Goal: Check status: Check status

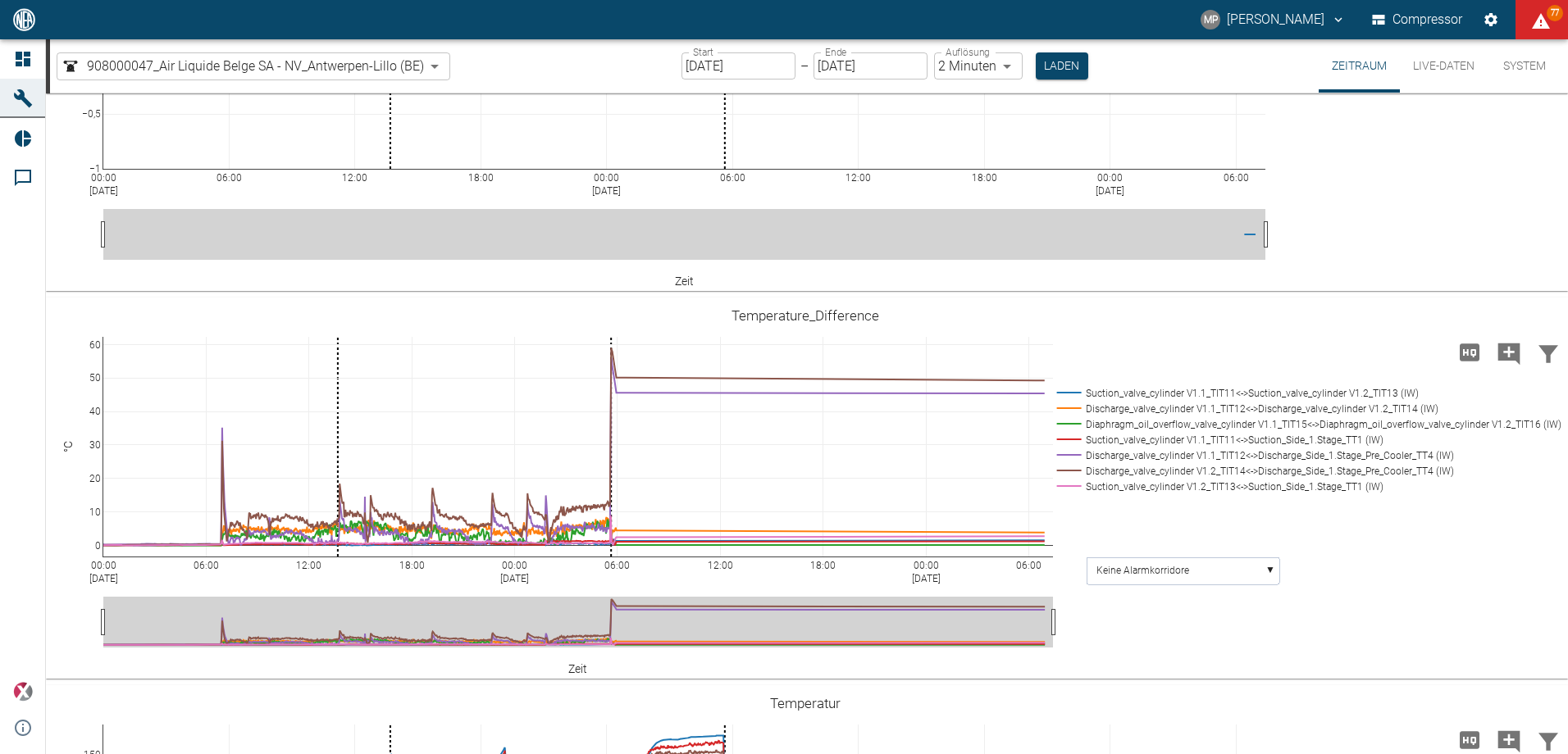
scroll to position [573, 0]
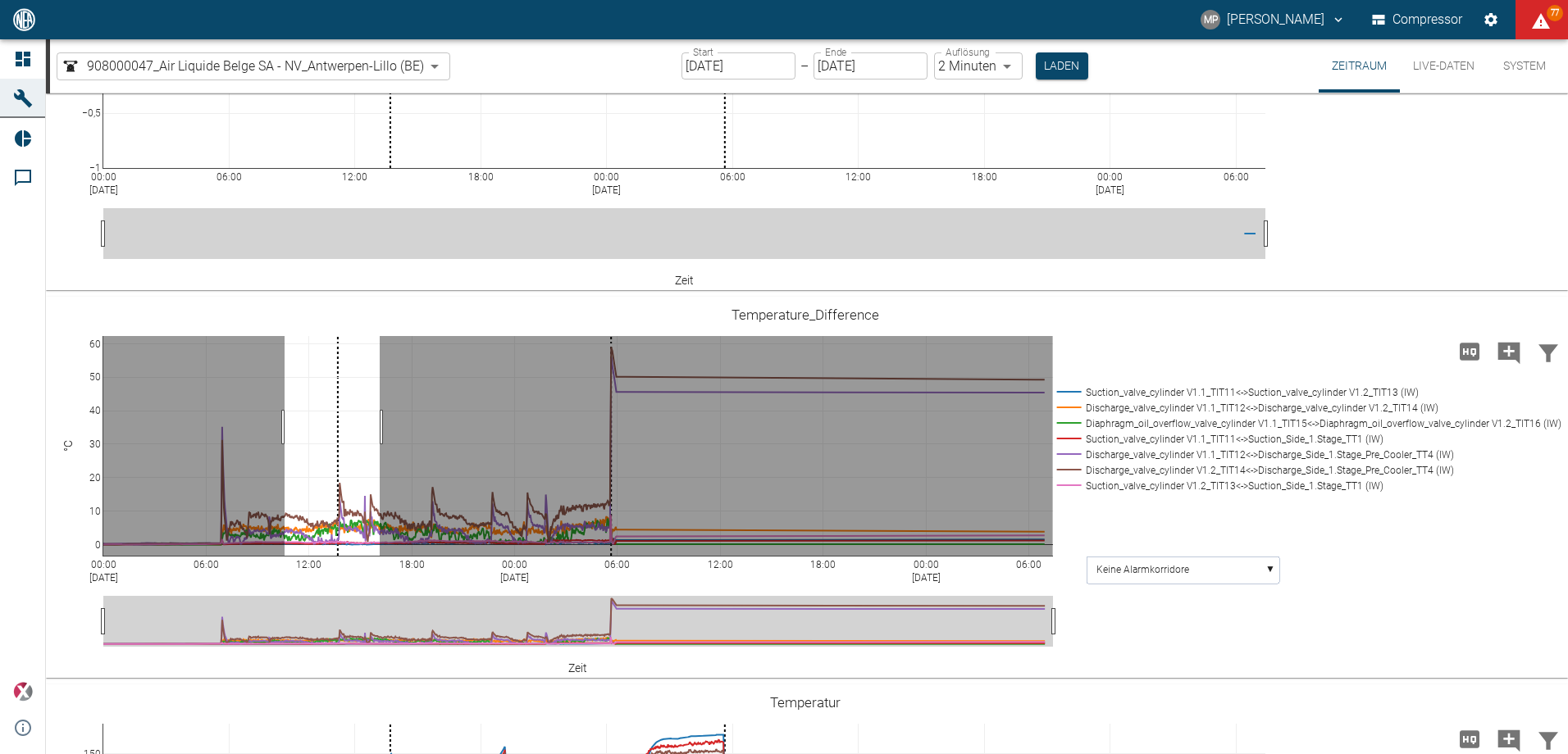
drag, startPoint x: 285, startPoint y: 427, endPoint x: 380, endPoint y: 439, distance: 95.8
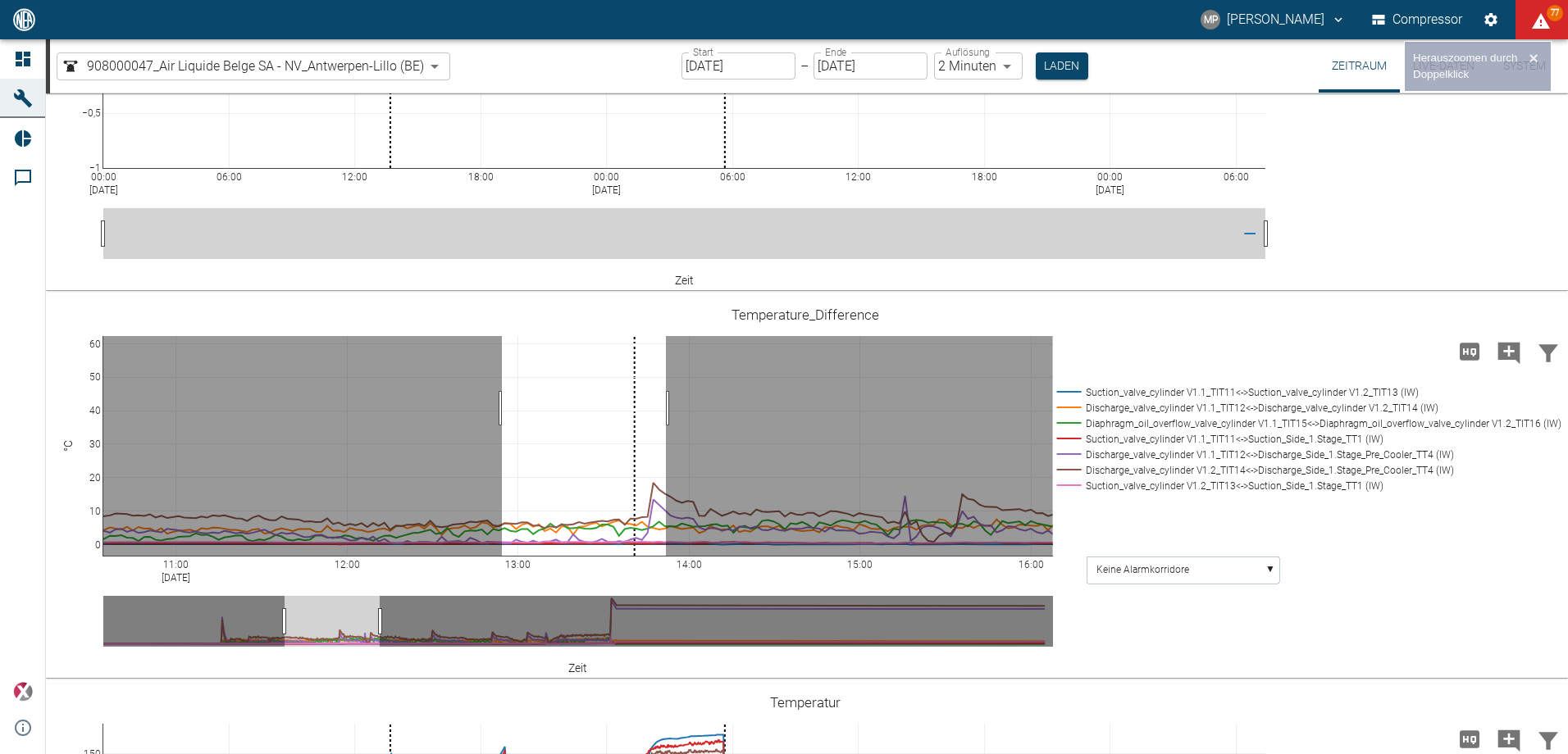
drag, startPoint x: 502, startPoint y: 408, endPoint x: 665, endPoint y: 415, distance: 163.2
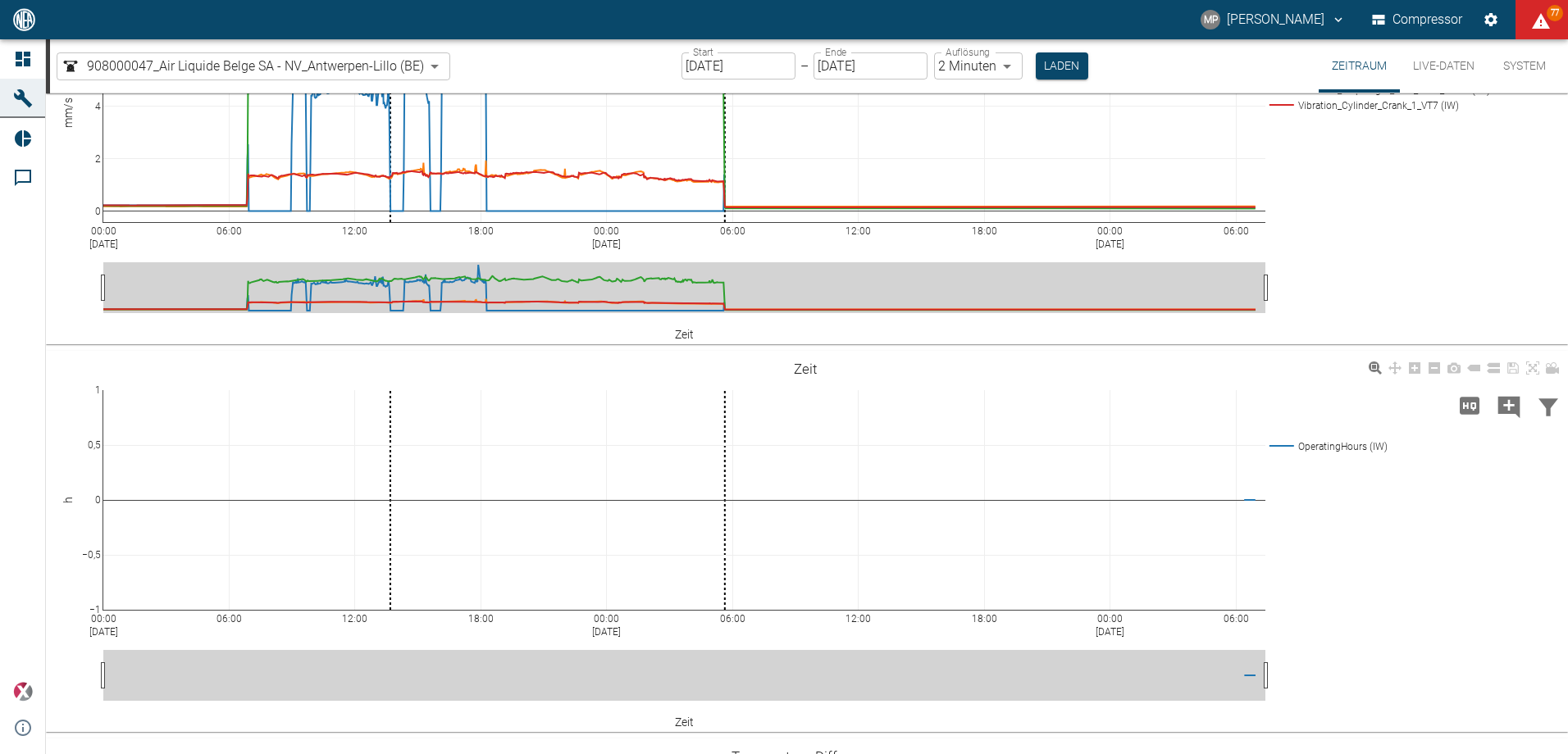
scroll to position [0, 0]
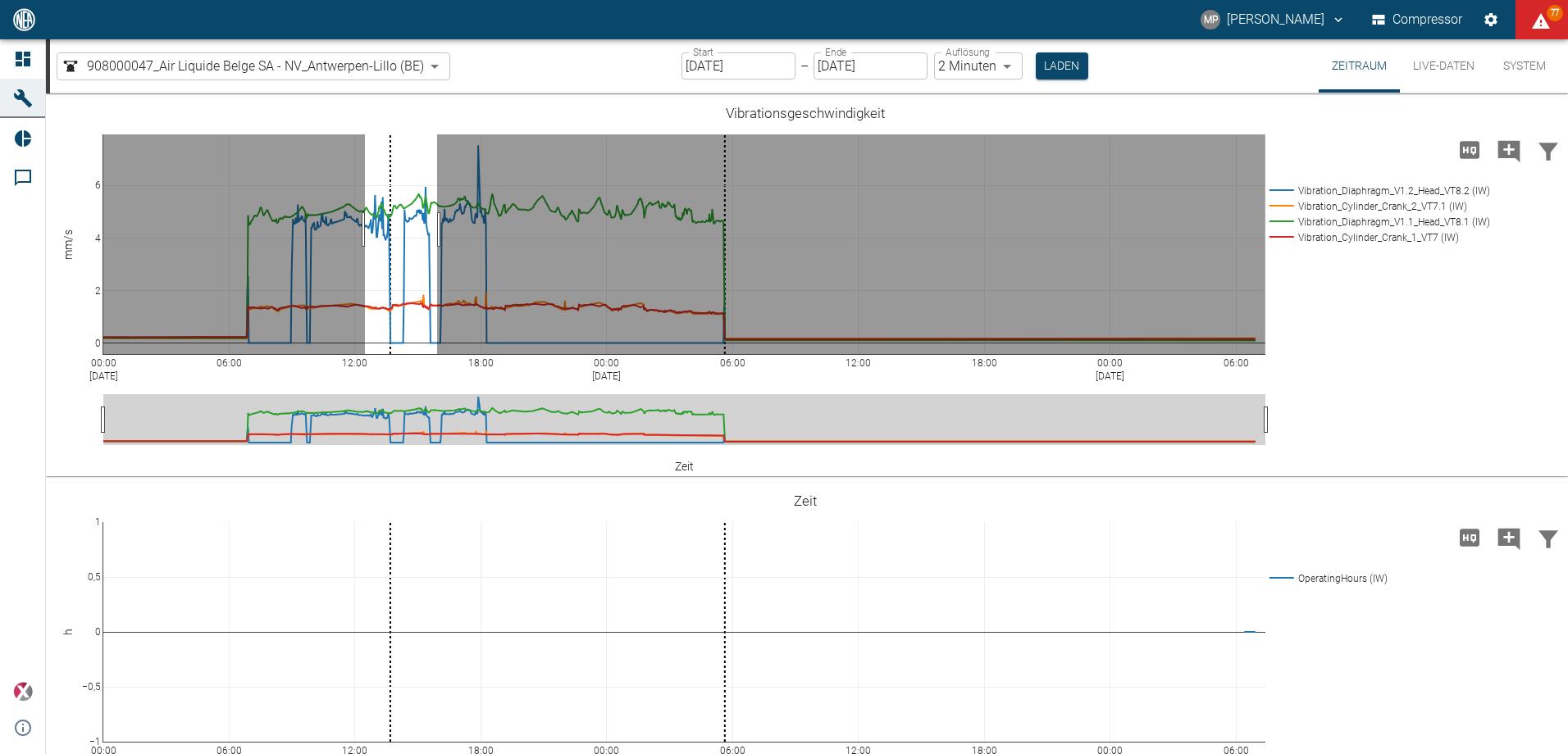
drag, startPoint x: 365, startPoint y: 230, endPoint x: 438, endPoint y: 245, distance: 74.5
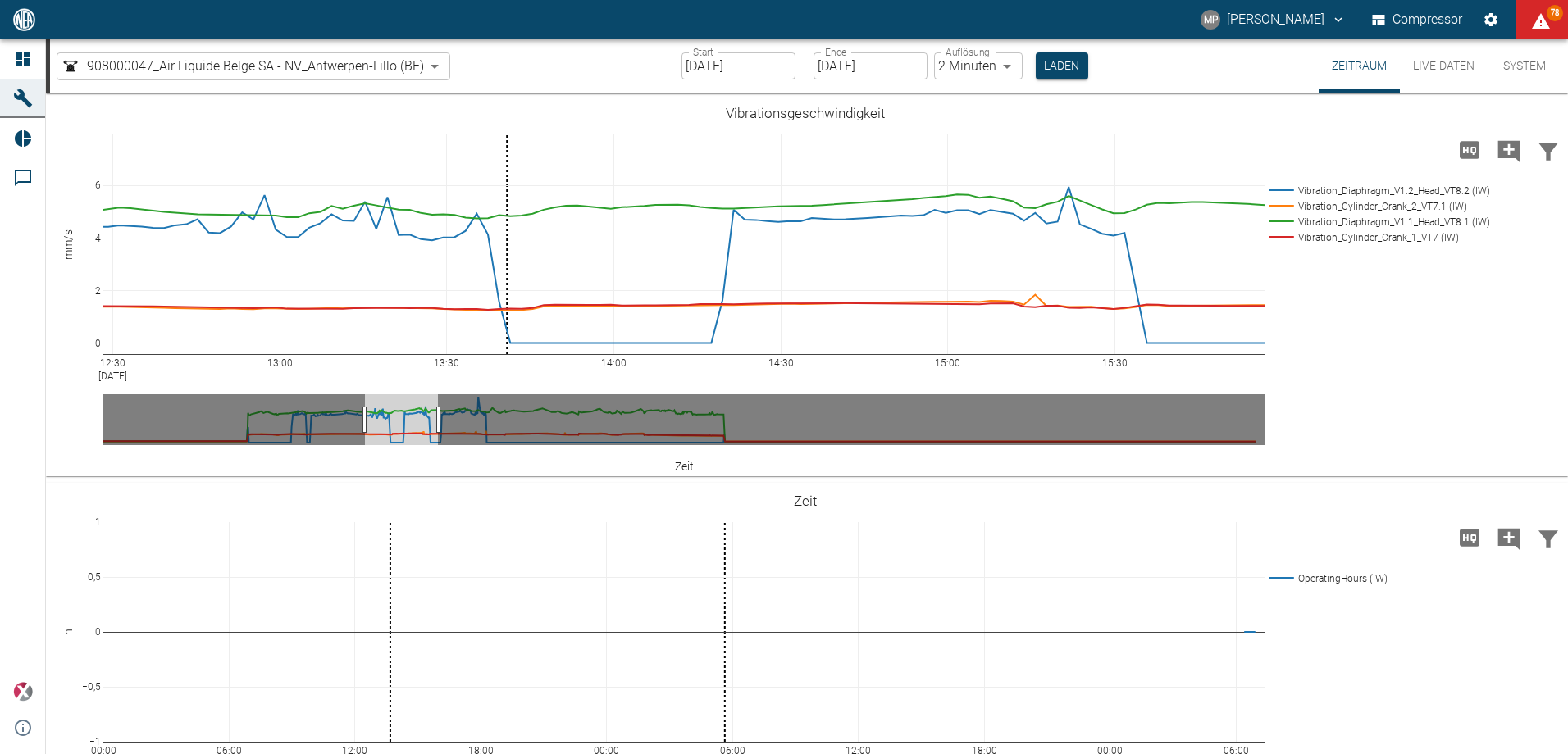
click at [431, 63] on body "MP [PERSON_NAME] Compressor 78 Dashboard Maschinen Reports Kommentare powered b…" at bounding box center [784, 377] width 1568 height 754
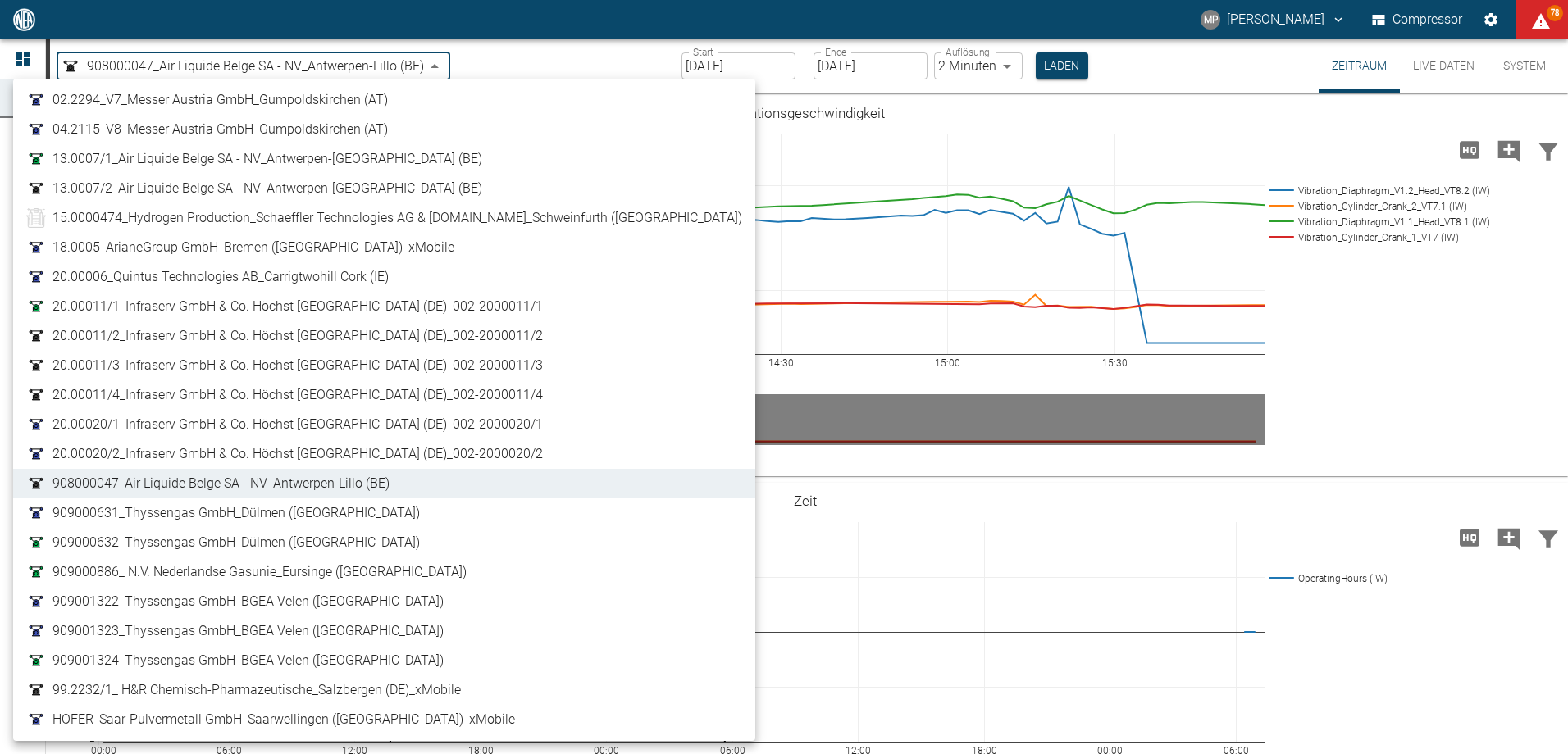
click at [238, 164] on span "13.0007/1_Air Liquide Belge SA - NV_Antwerpen-[GEOGRAPHIC_DATA] (BE)" at bounding box center [267, 159] width 430 height 20
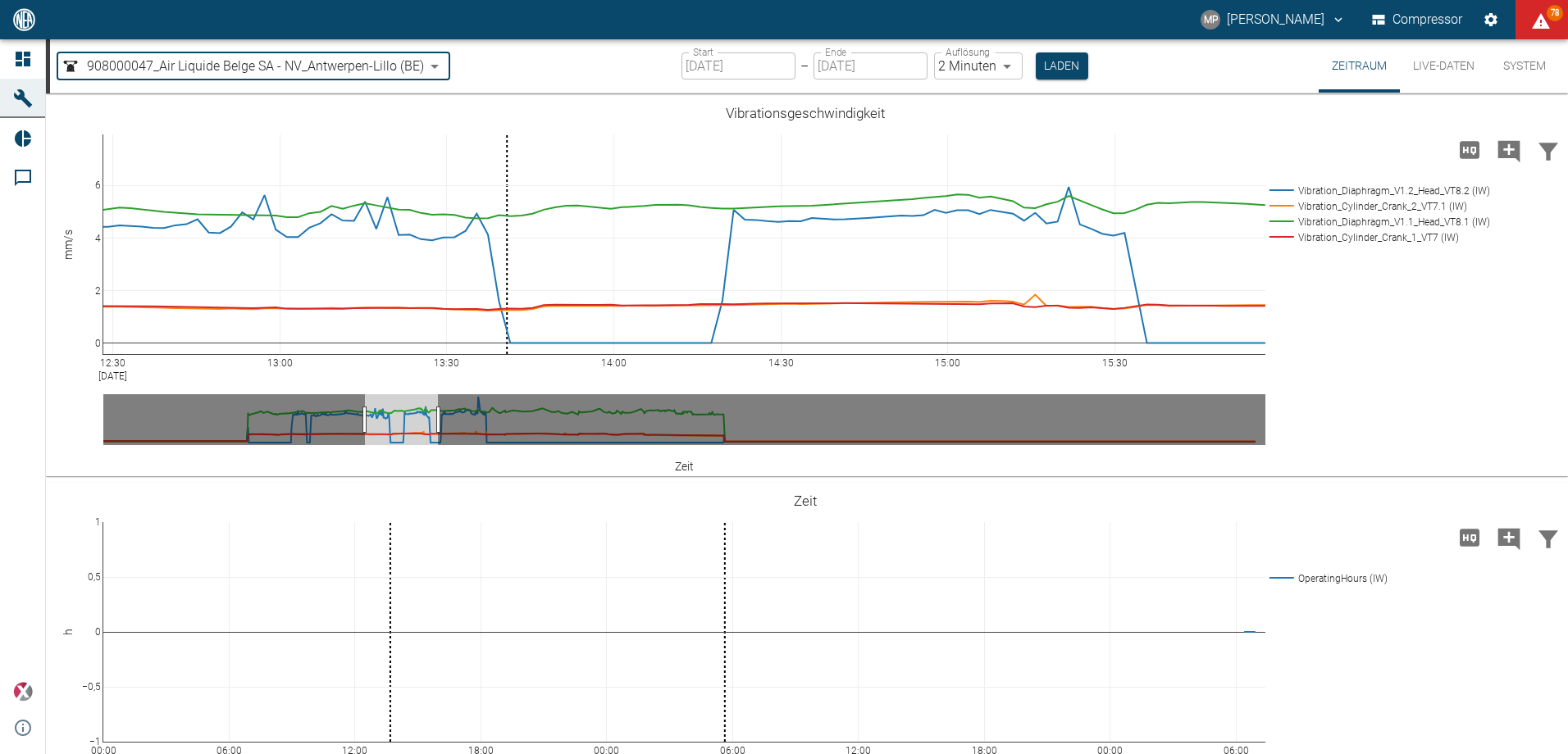
type input "7660faed-fd66-4731-a2e8-44c12e65351a"
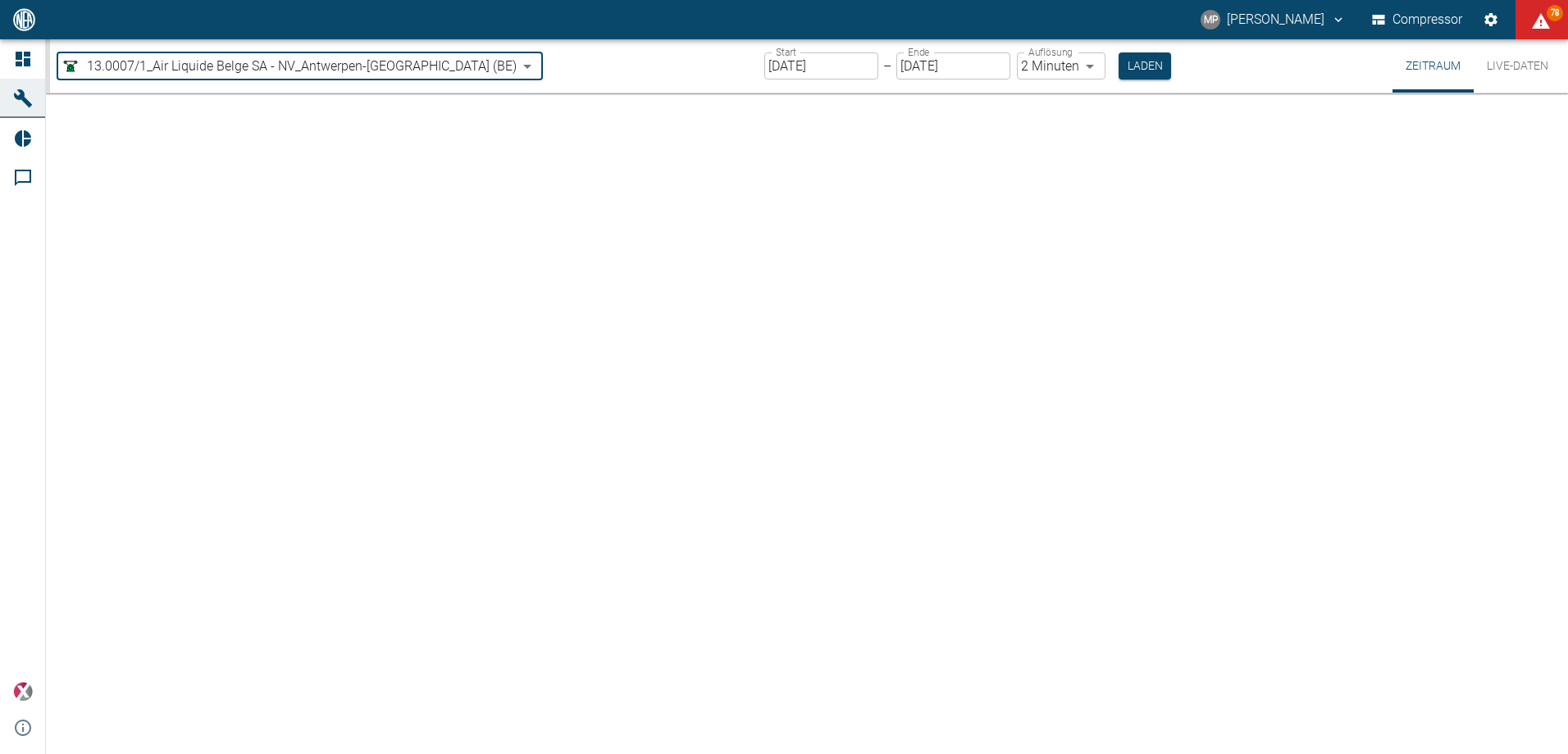
type input "[DATE]"
type input "1sec"
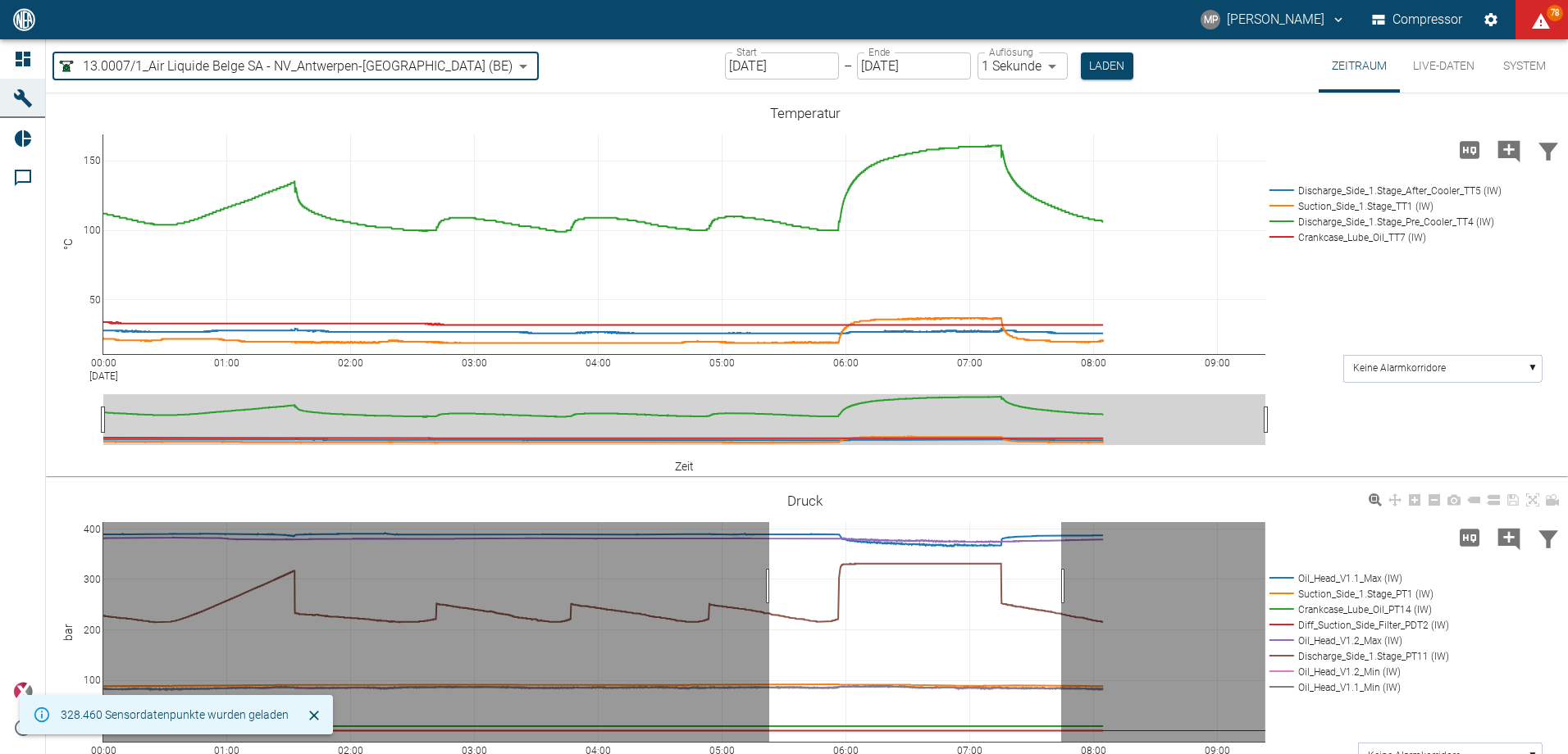
drag, startPoint x: 769, startPoint y: 586, endPoint x: 1062, endPoint y: 601, distance: 293.4
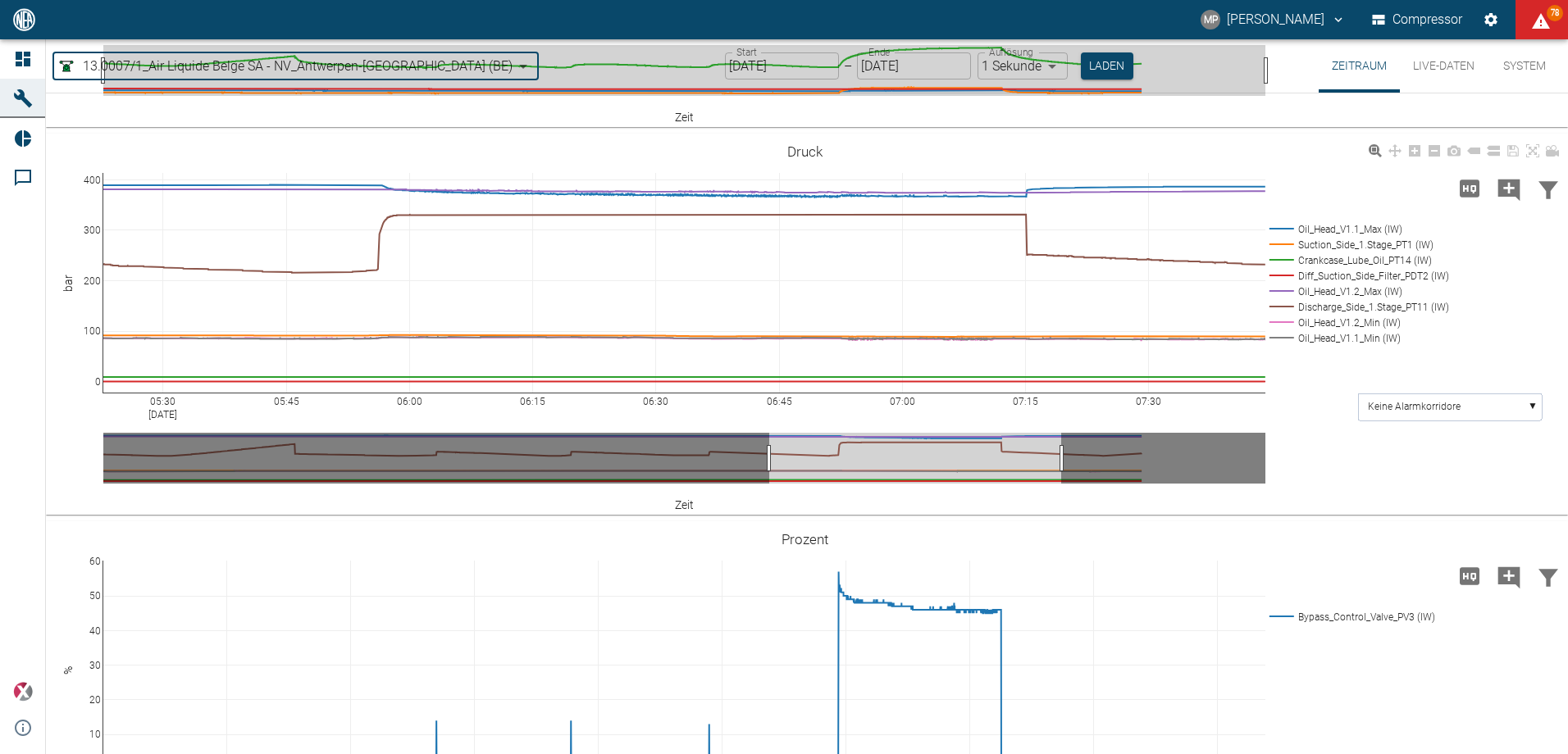
scroll to position [656, 0]
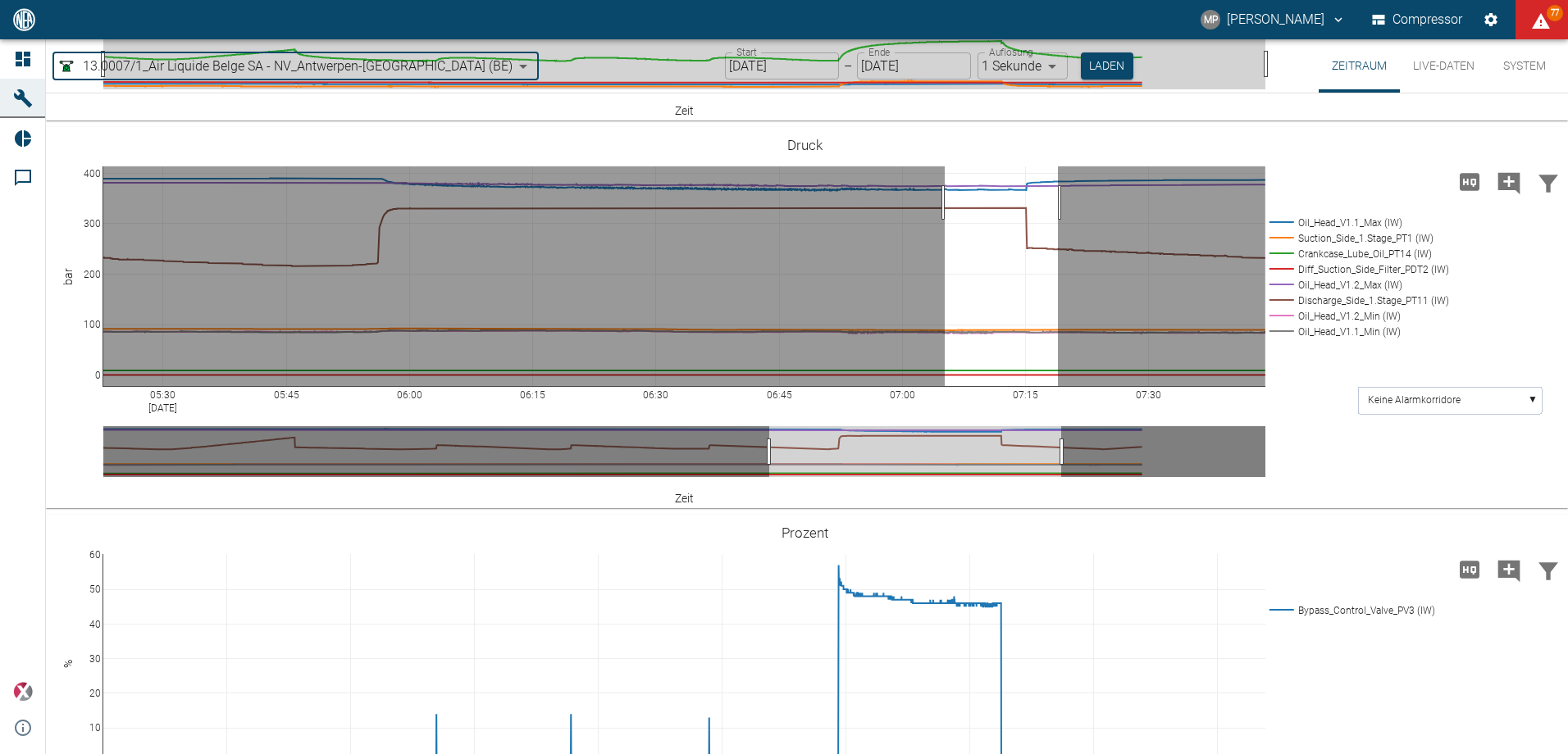
drag, startPoint x: 944, startPoint y: 290, endPoint x: 1058, endPoint y: 294, distance: 114.1
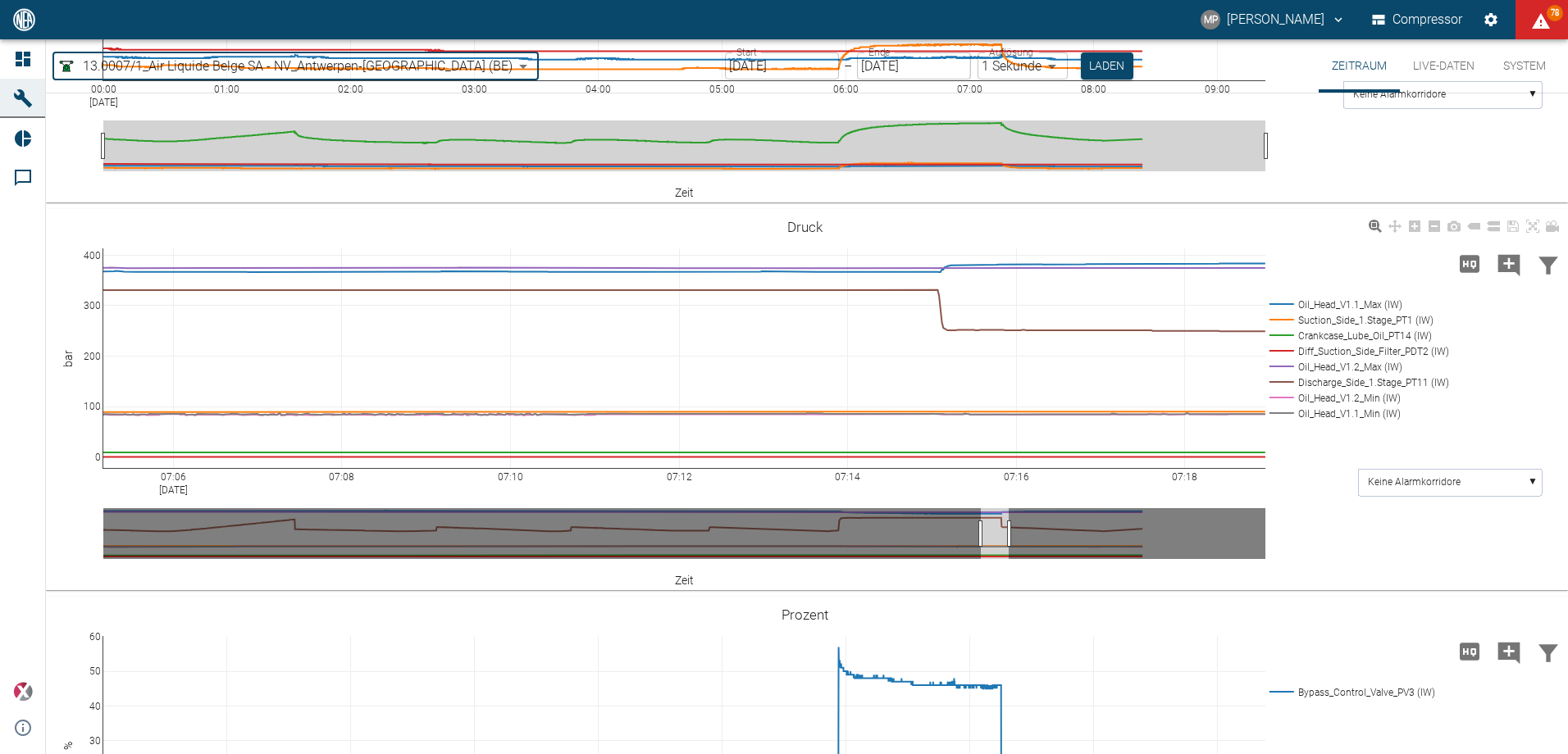
scroll to position [481, 0]
